Goal: Information Seeking & Learning: Learn about a topic

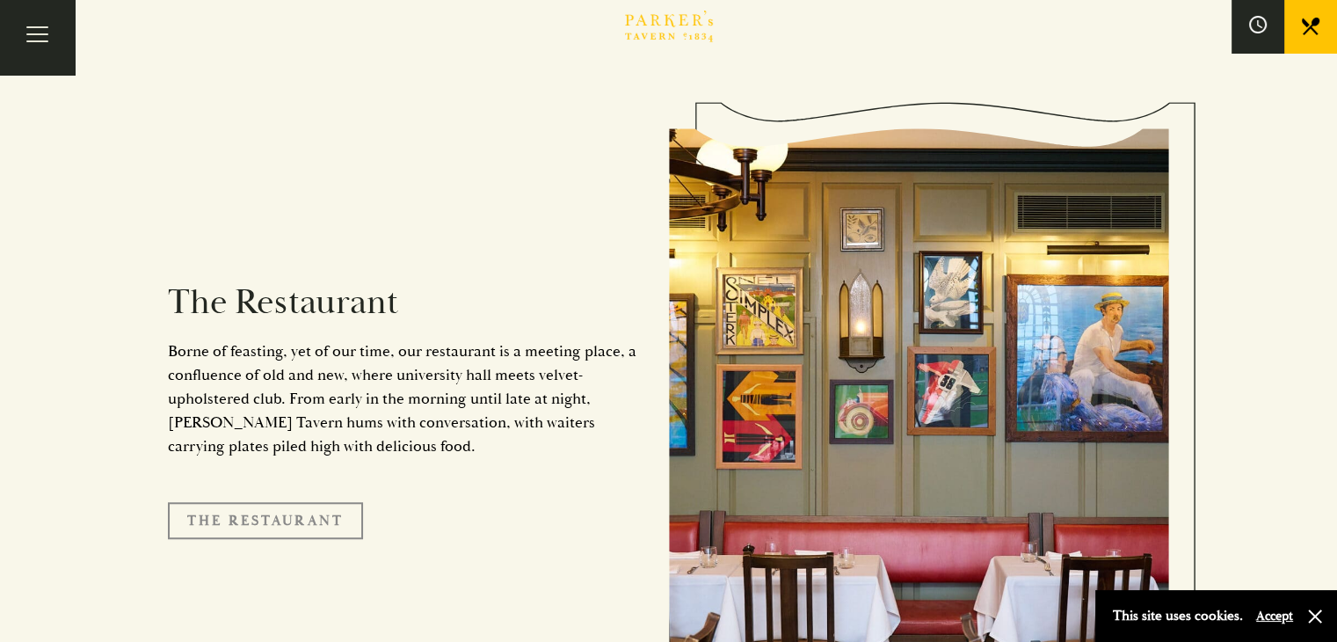
scroll to position [1325, 0]
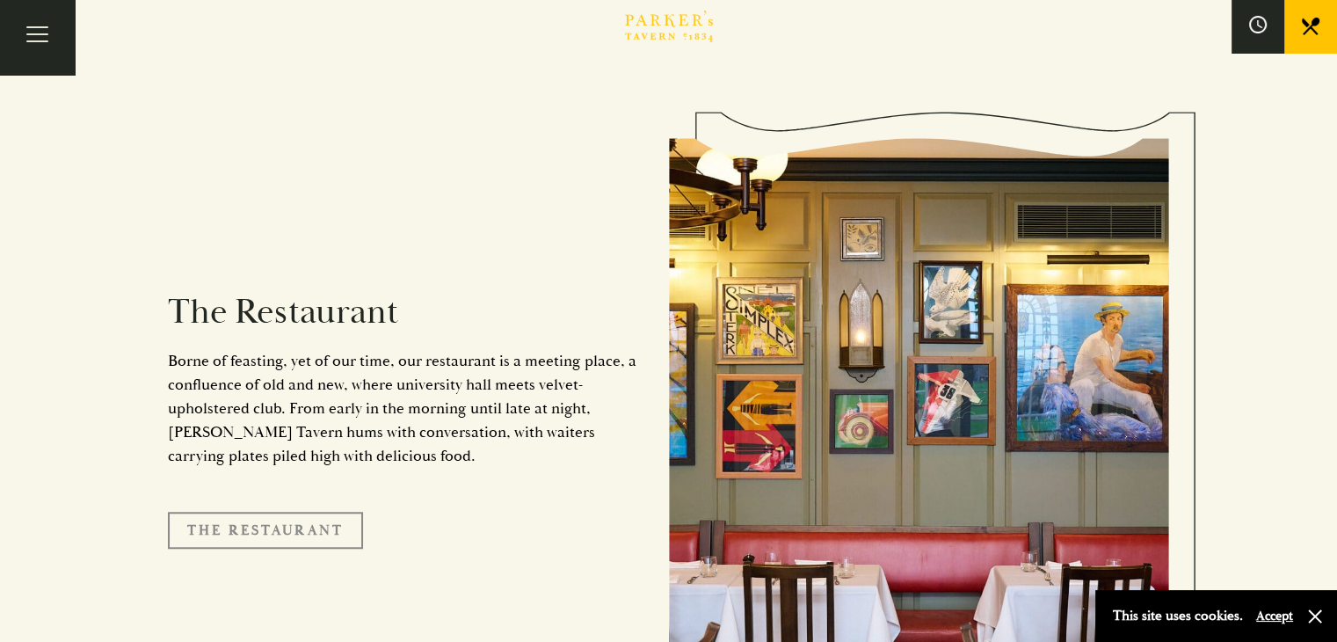
click at [271, 512] on link "The Restaurant" at bounding box center [265, 530] width 195 height 37
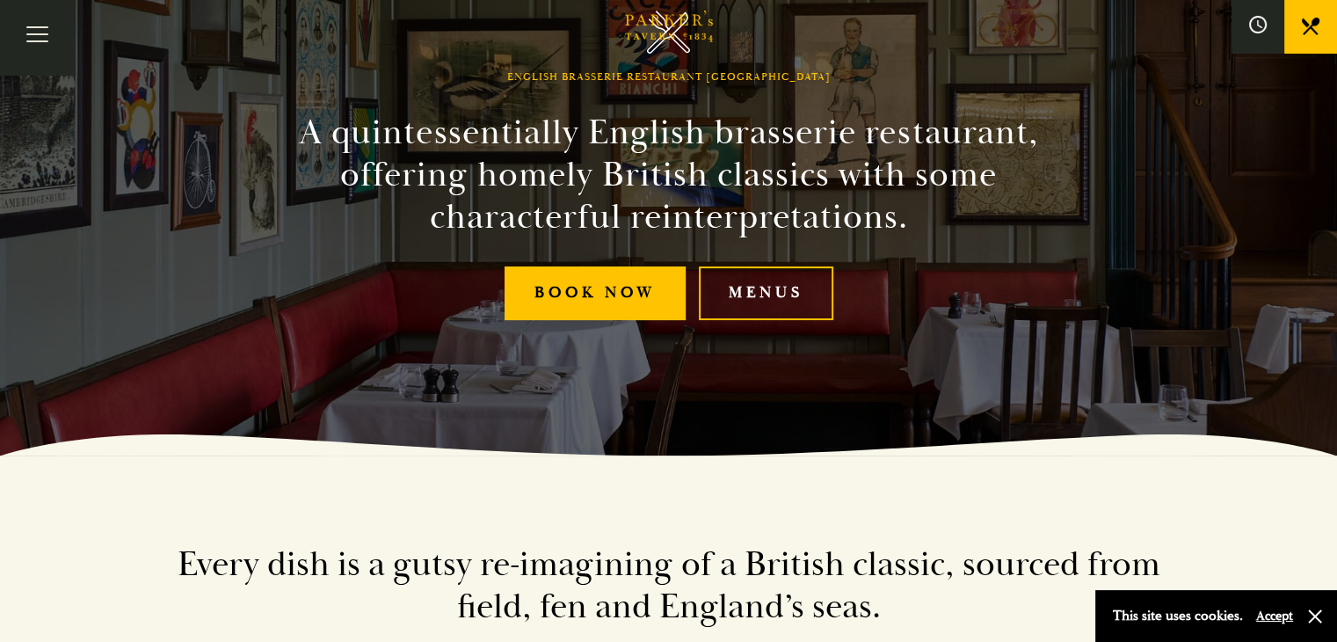
scroll to position [193, 0]
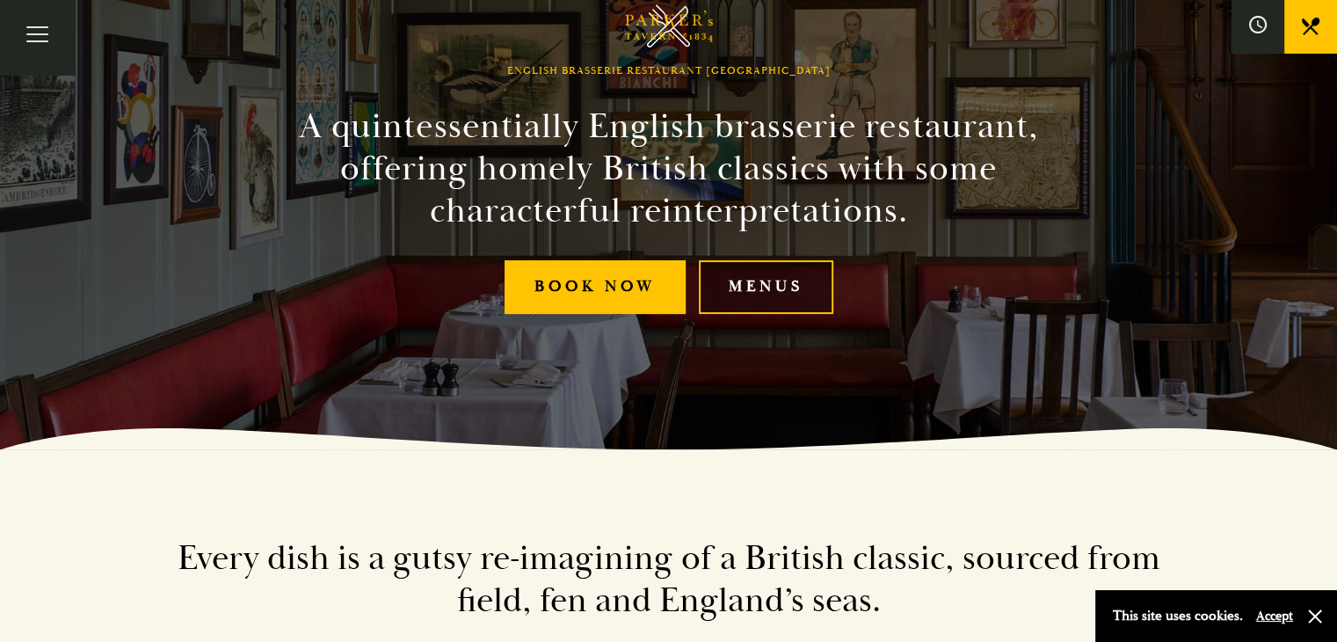
click at [723, 275] on link "Menus" at bounding box center [766, 287] width 134 height 54
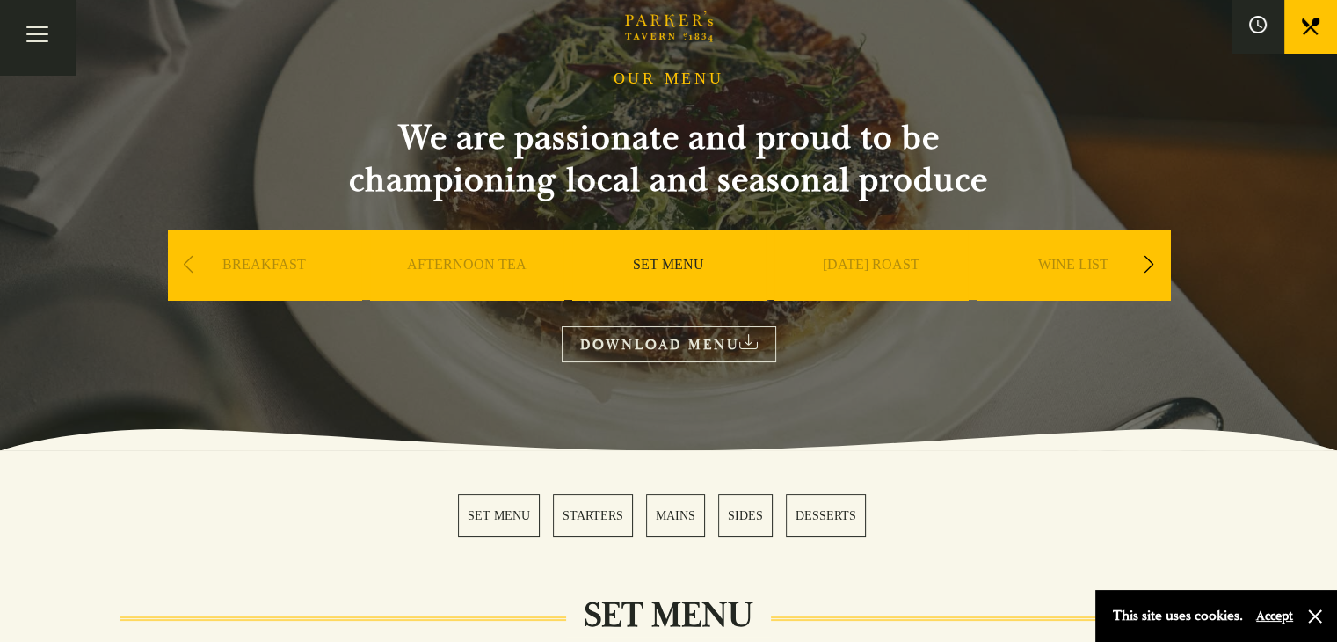
scroll to position [158, 0]
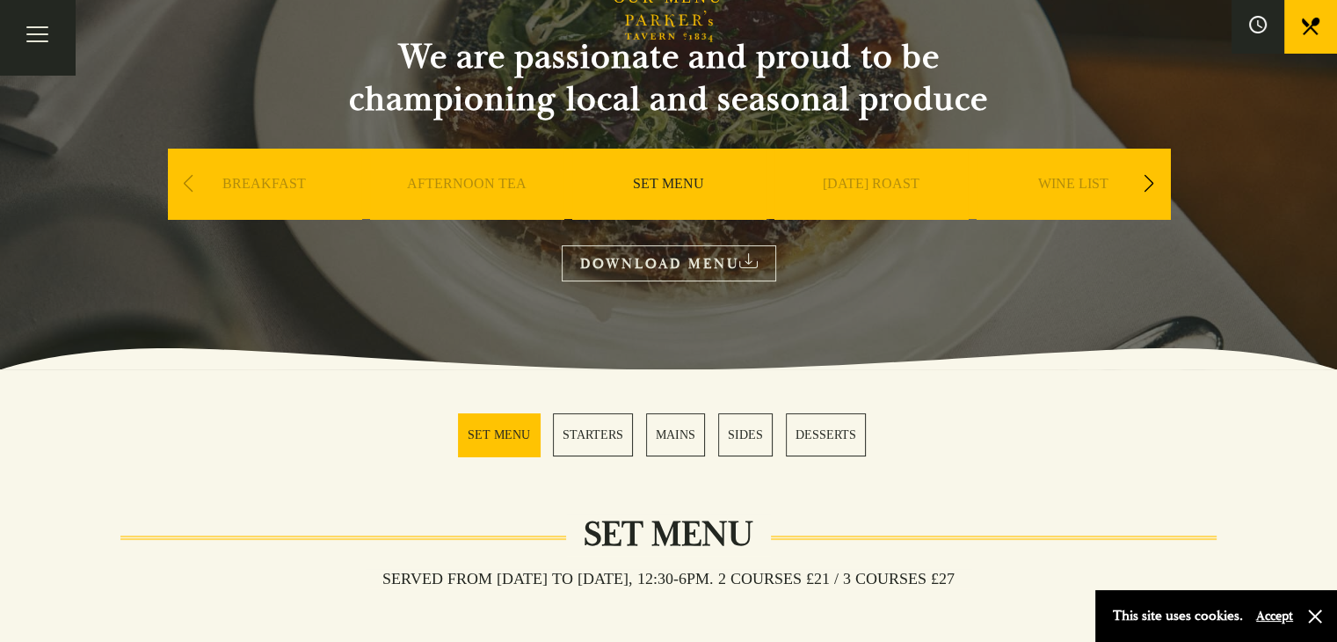
click at [1152, 184] on div "Next slide" at bounding box center [1149, 183] width 24 height 39
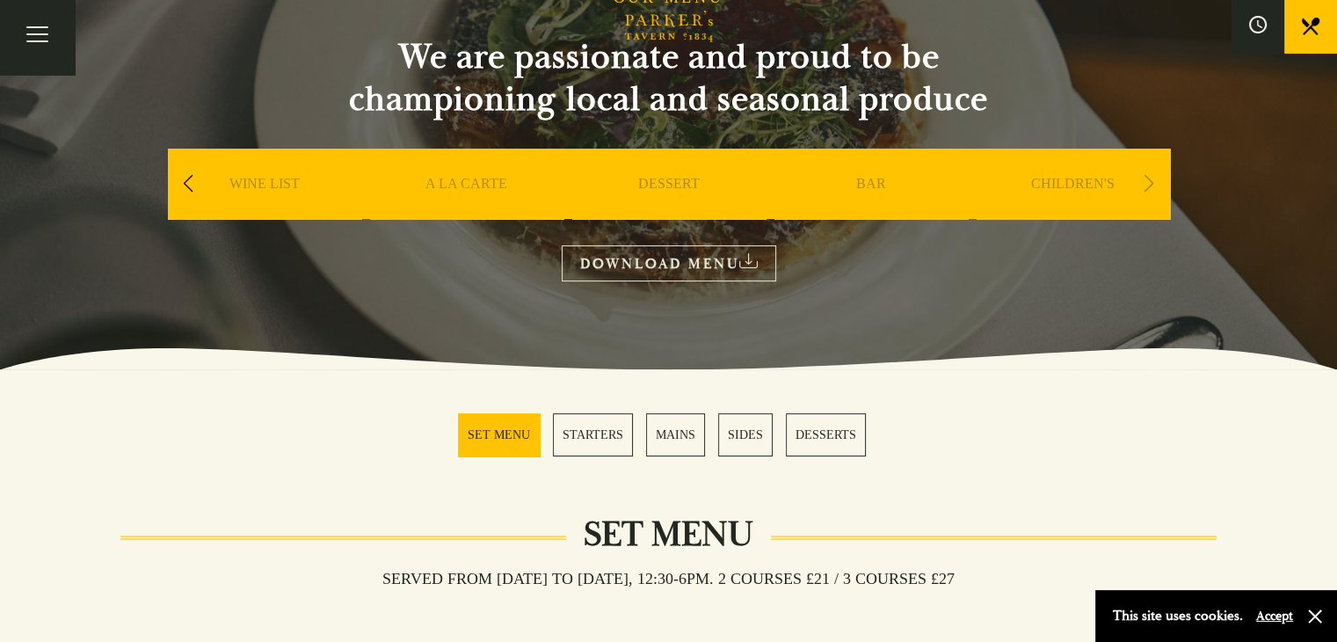
click at [1152, 184] on div "Next slide" at bounding box center [1149, 183] width 24 height 39
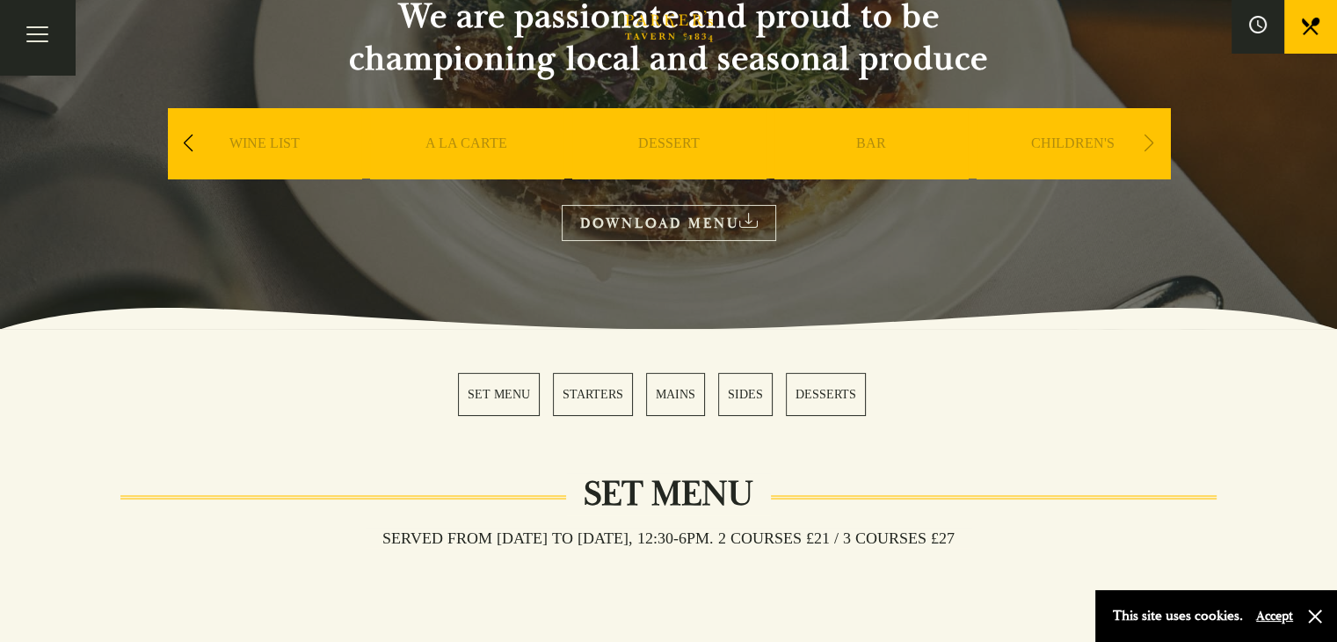
scroll to position [0, 0]
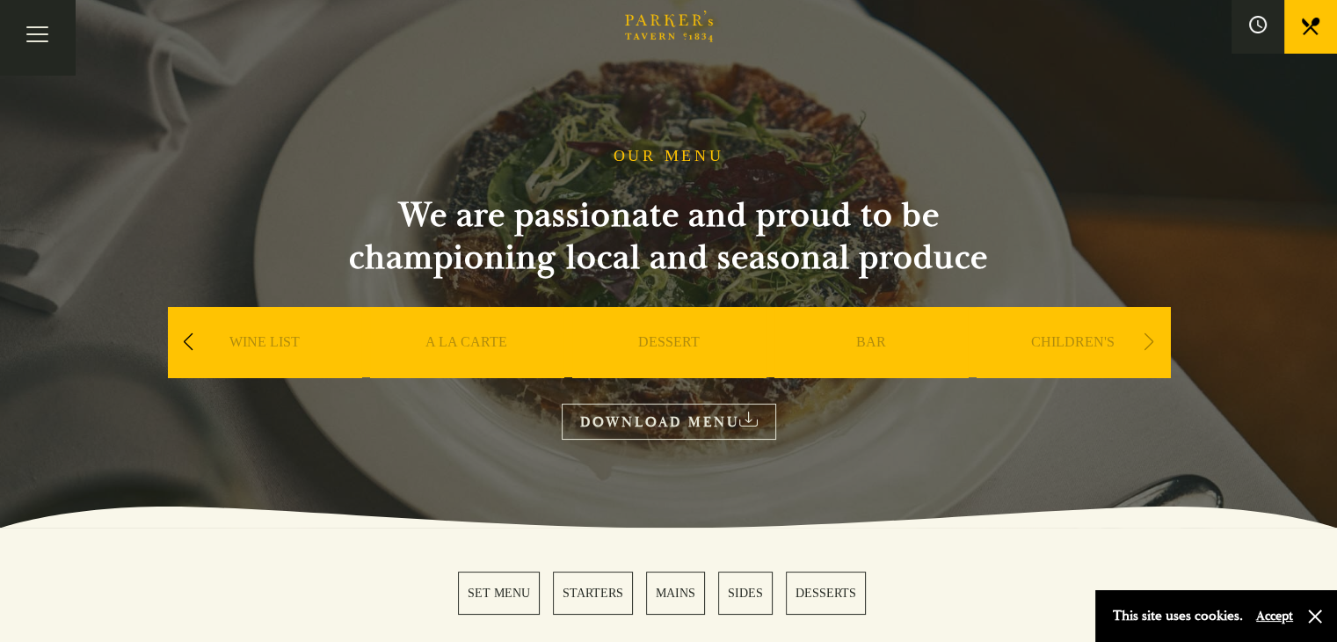
click at [181, 340] on div "Previous slide" at bounding box center [189, 342] width 24 height 39
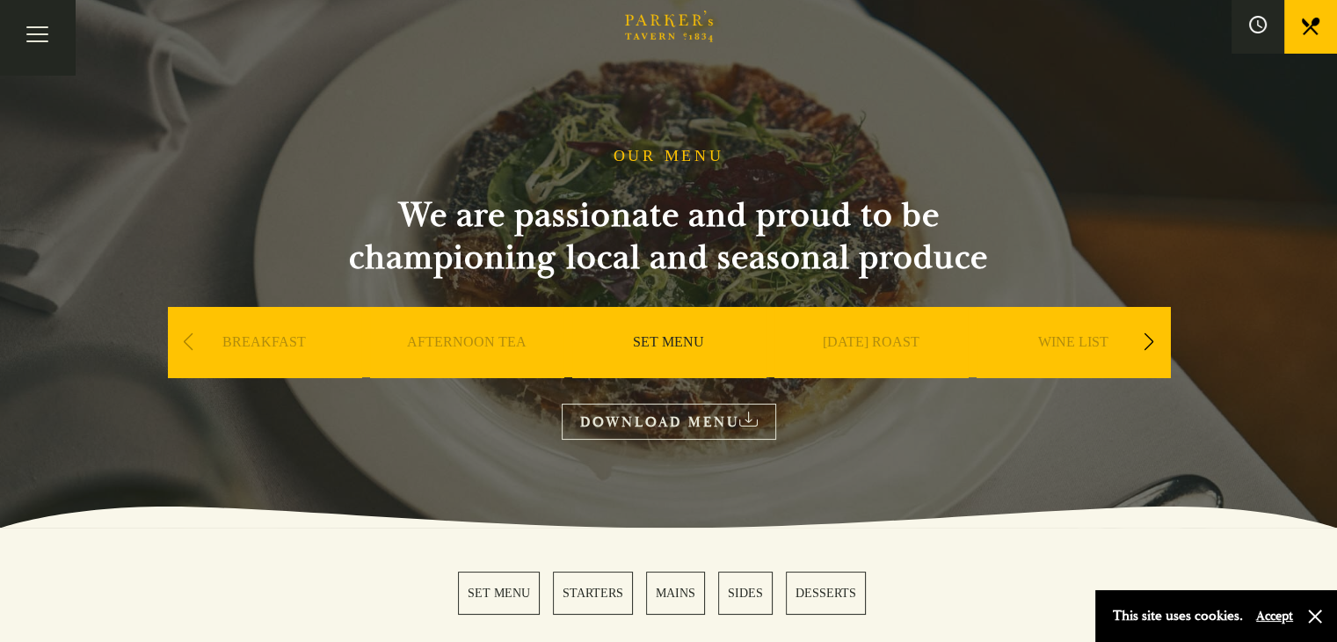
click at [181, 340] on div "Previous slide" at bounding box center [189, 342] width 24 height 39
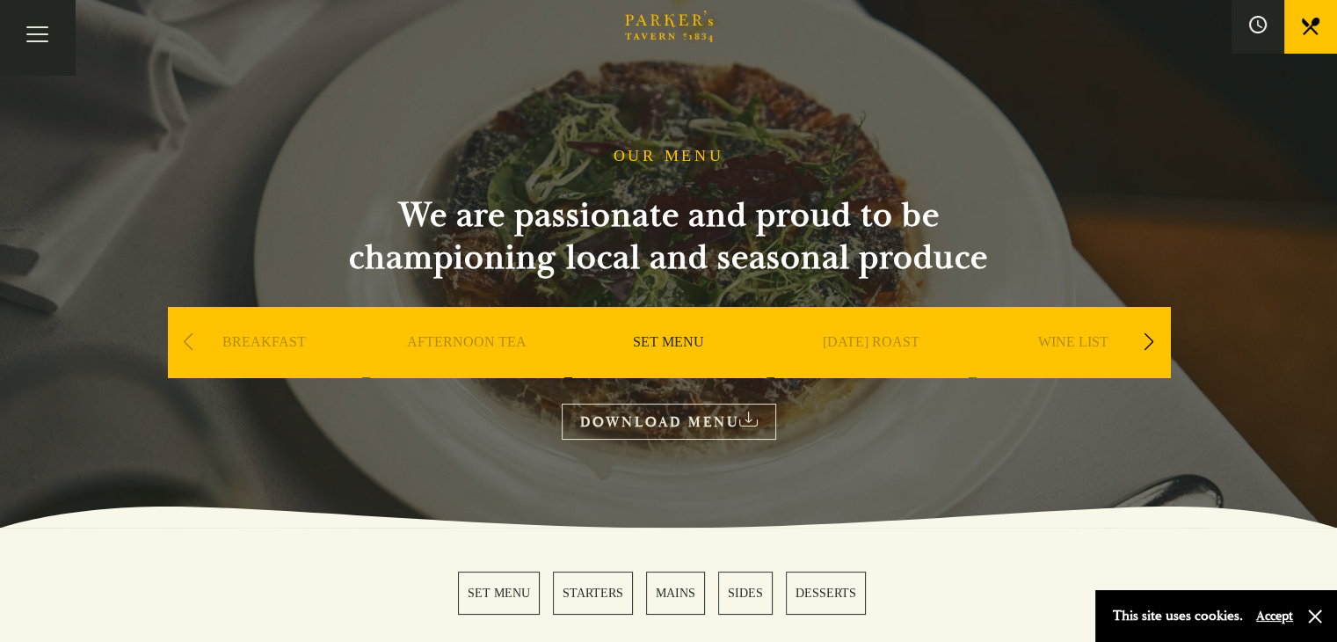
click at [181, 340] on div "Previous slide" at bounding box center [189, 342] width 24 height 39
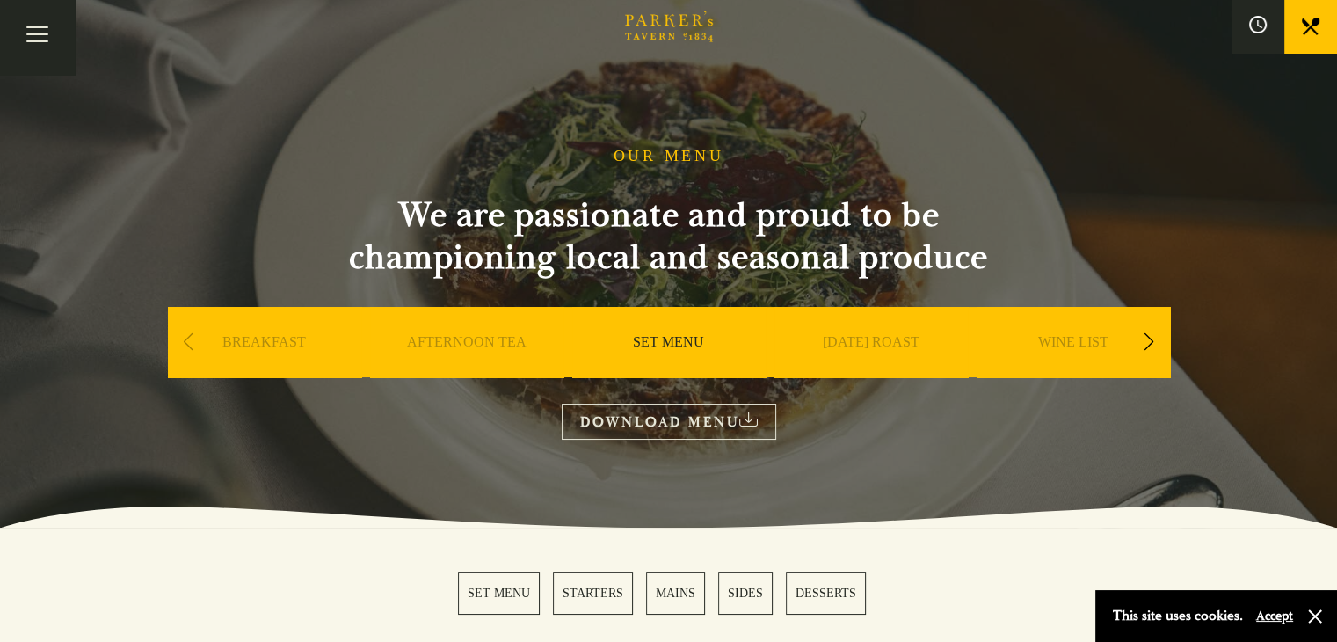
click at [181, 340] on div "Previous slide" at bounding box center [189, 342] width 24 height 39
